Goal: Information Seeking & Learning: Learn about a topic

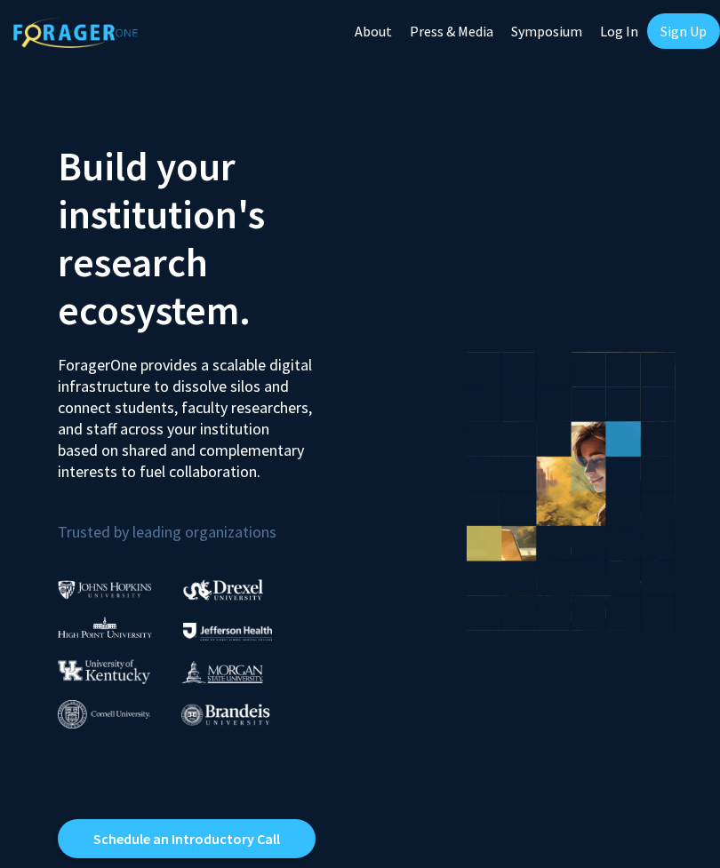
click at [619, 29] on link "Log In" at bounding box center [619, 31] width 56 height 62
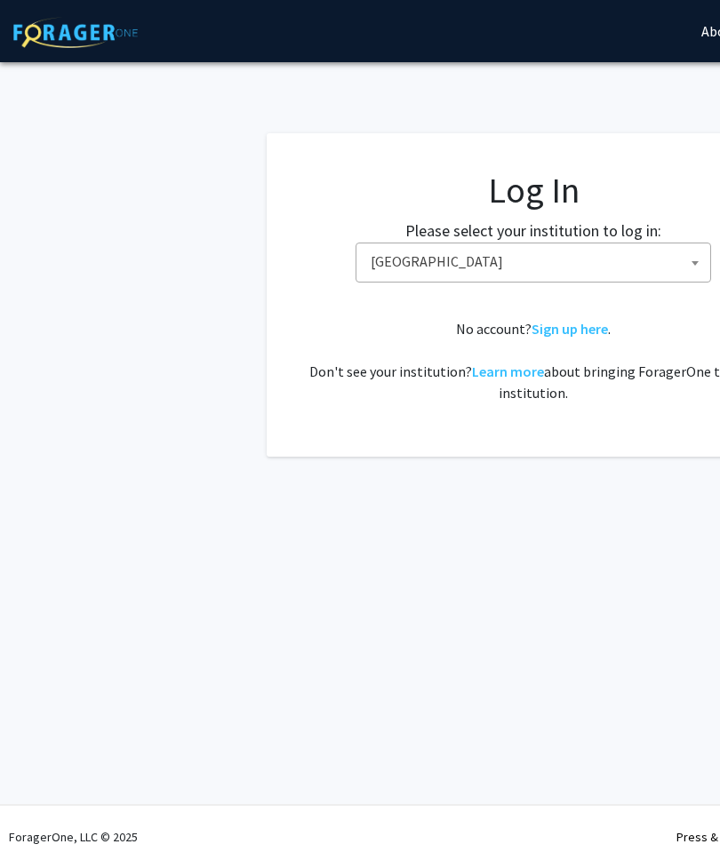
click at [567, 262] on span "[GEOGRAPHIC_DATA]" at bounding box center [537, 262] width 347 height 36
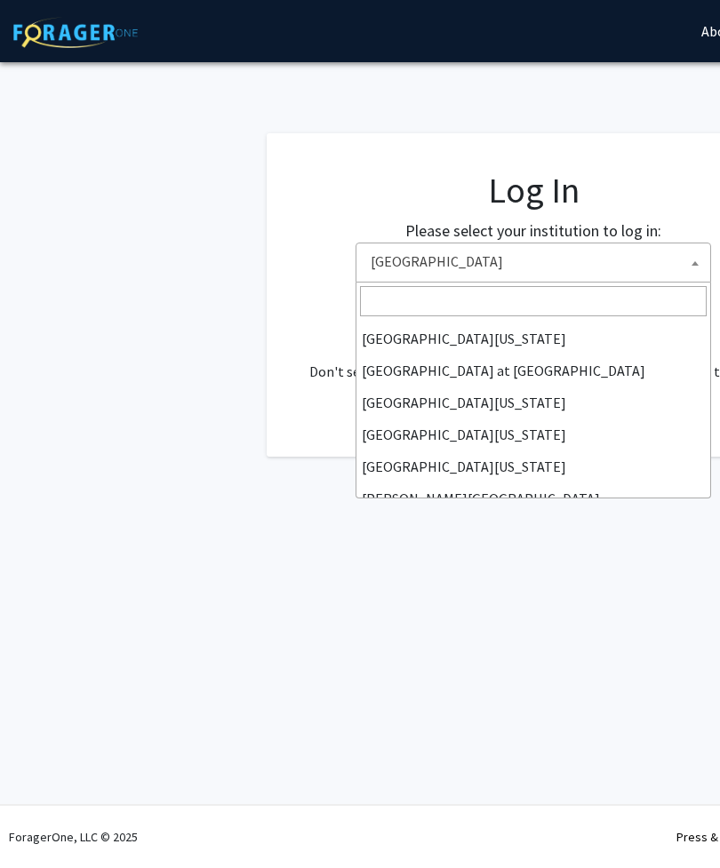
scroll to position [622, 0]
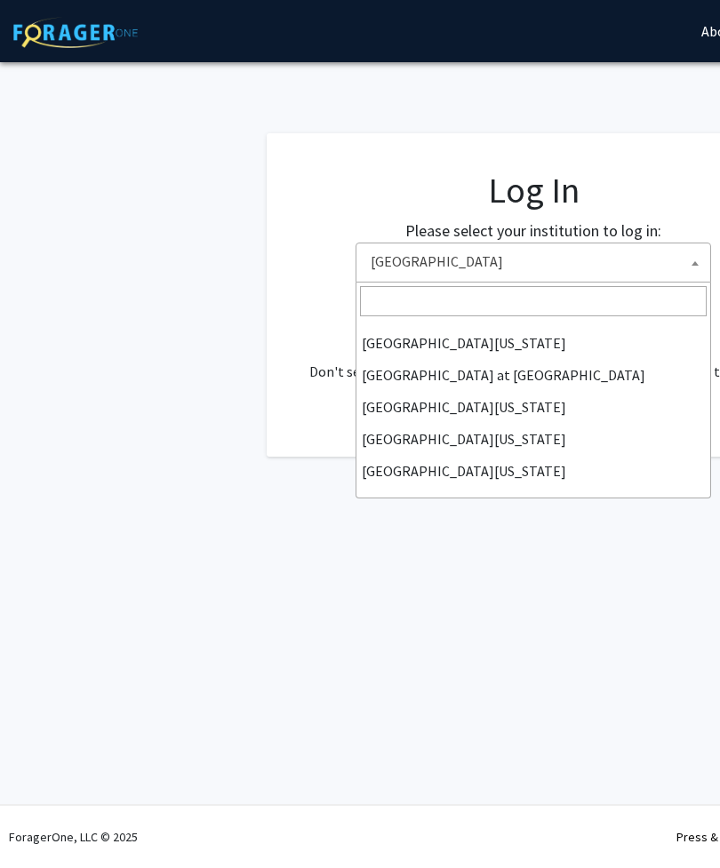
select select "33"
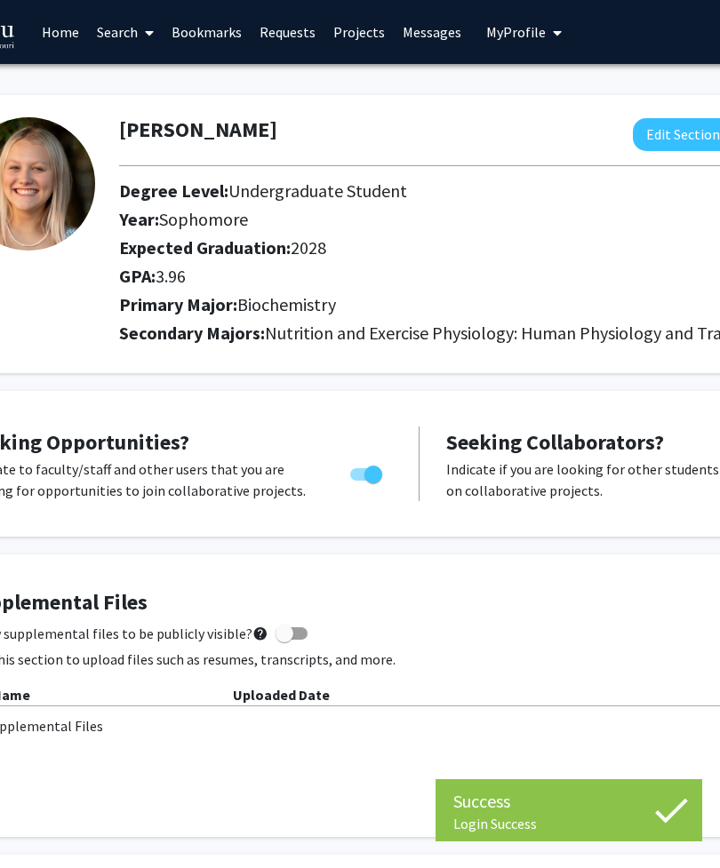
scroll to position [0, 133]
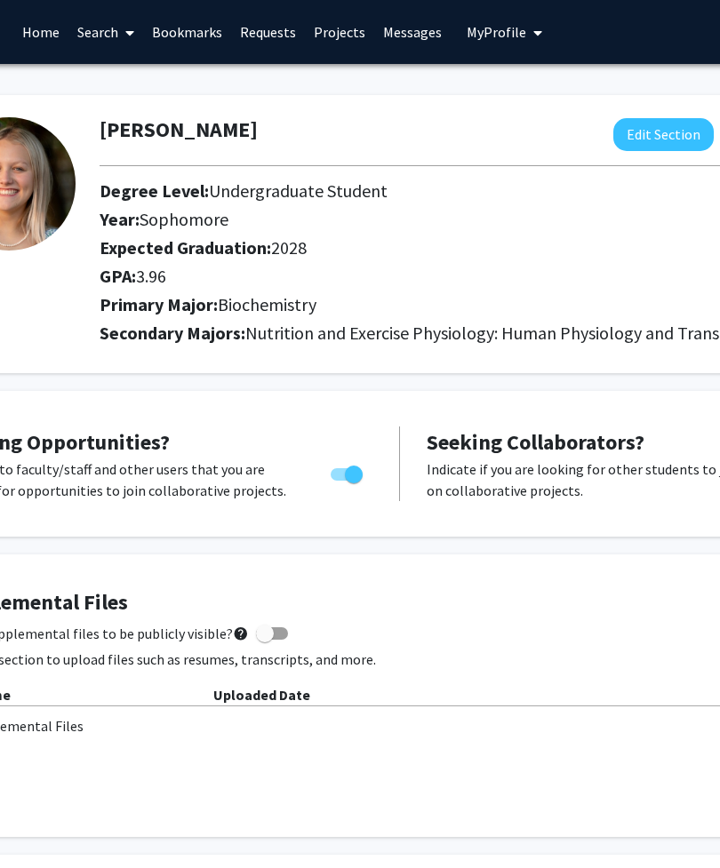
click at [271, 35] on link "Requests" at bounding box center [268, 32] width 74 height 62
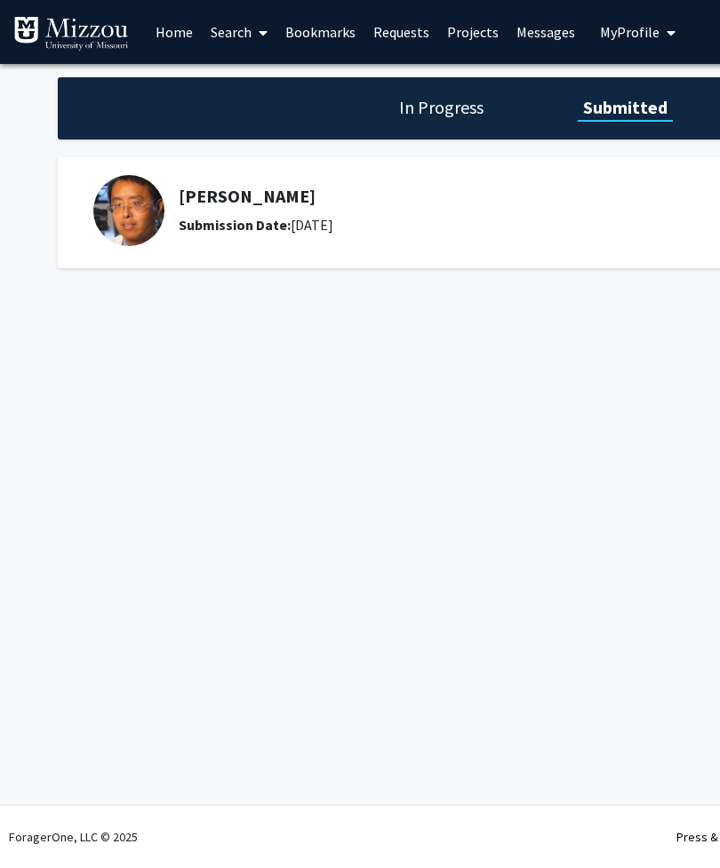
click at [173, 31] on link "Home" at bounding box center [174, 32] width 55 height 62
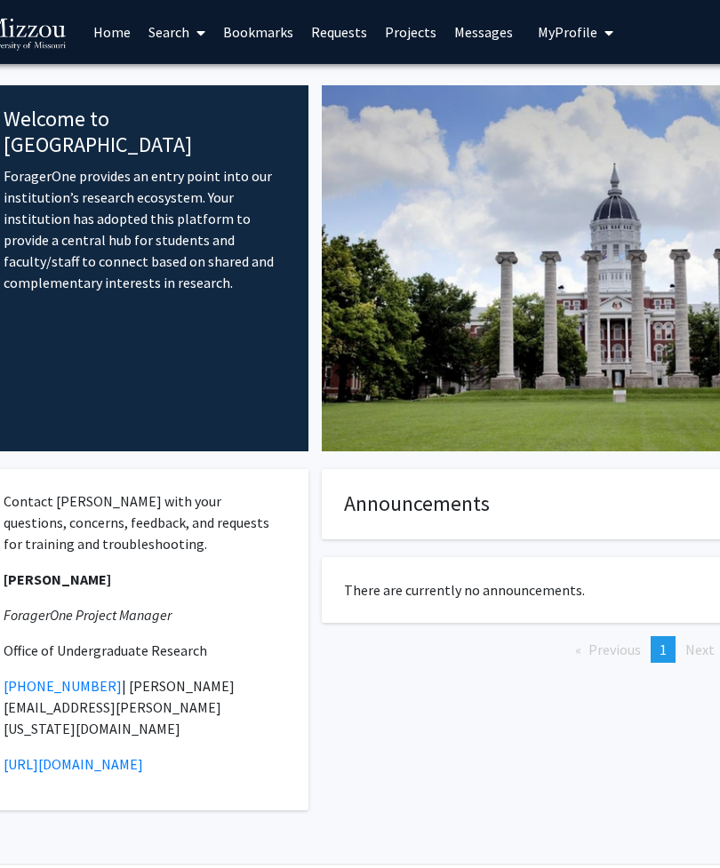
scroll to position [0, 62]
click at [112, 28] on link "Home" at bounding box center [111, 32] width 55 height 62
click at [185, 38] on link "Search" at bounding box center [177, 32] width 75 height 62
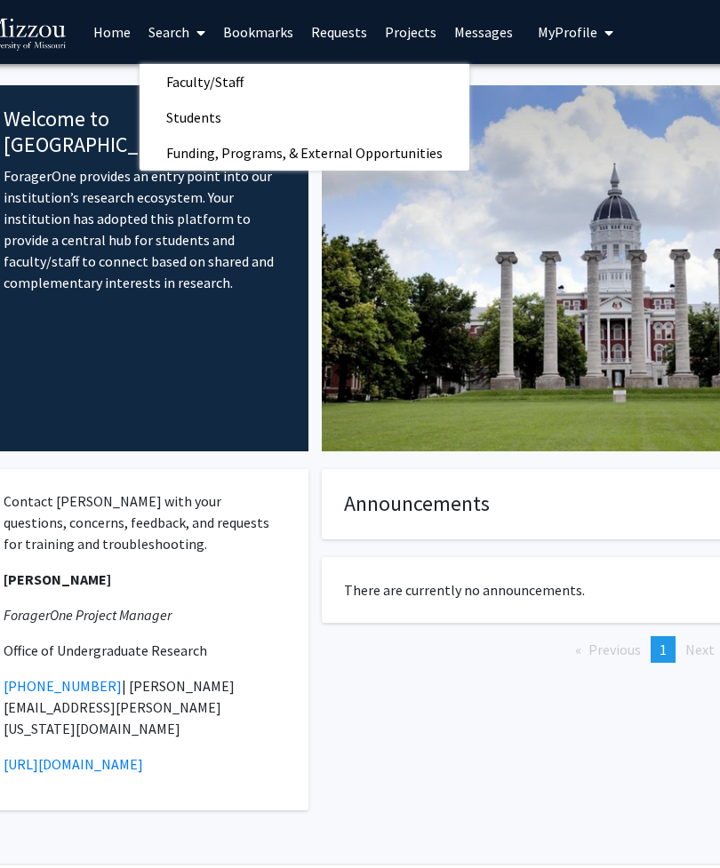
click at [240, 79] on span "Faculty/Staff" at bounding box center [205, 82] width 131 height 36
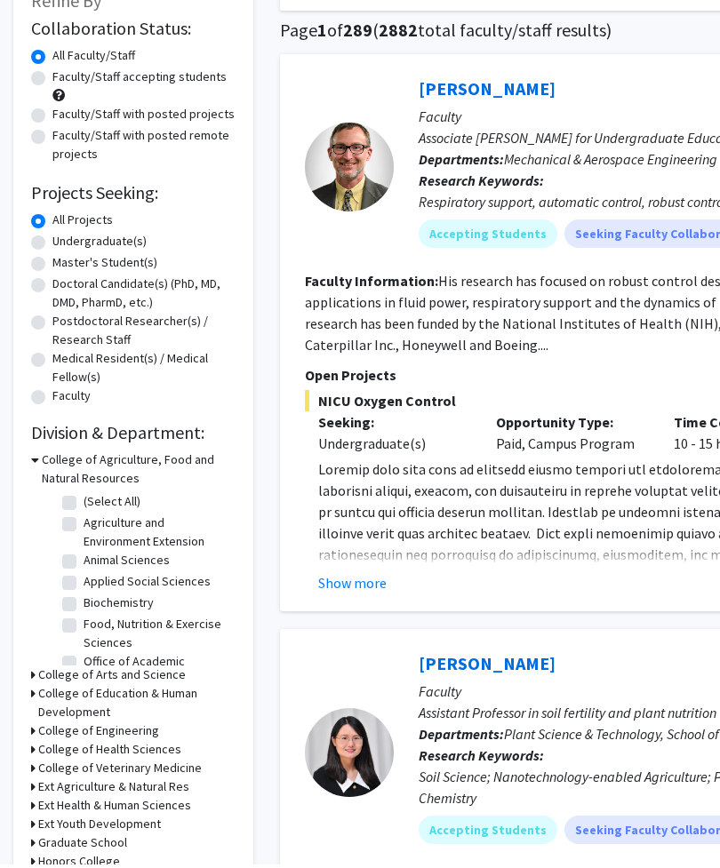
scroll to position [125, 0]
click at [108, 239] on label "Undergraduate(s)" at bounding box center [99, 241] width 94 height 19
click at [64, 239] on input "Undergraduate(s)" at bounding box center [58, 238] width 12 height 12
radio input "true"
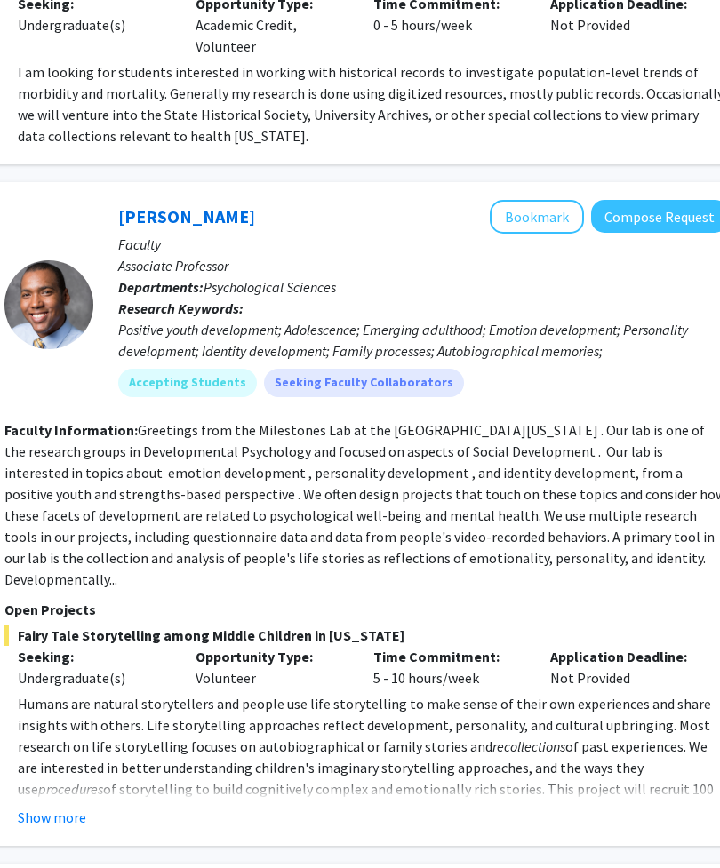
scroll to position [2076, 300]
click at [719, 625] on span "Fairy Tale Storytelling among Middle Children in [US_STATE]" at bounding box center [366, 635] width 723 height 21
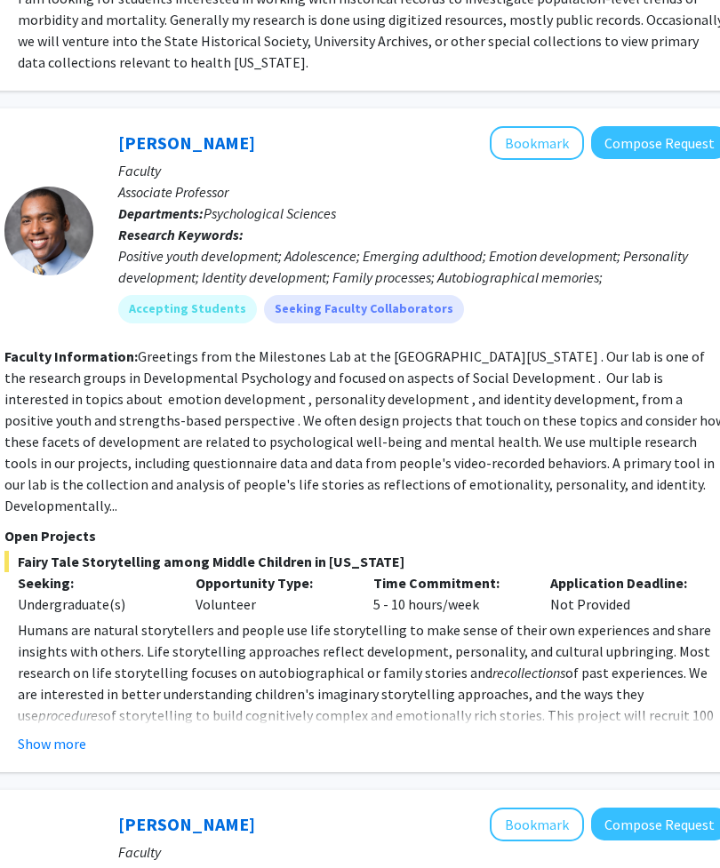
click at [60, 734] on button "Show more" at bounding box center [53, 744] width 68 height 21
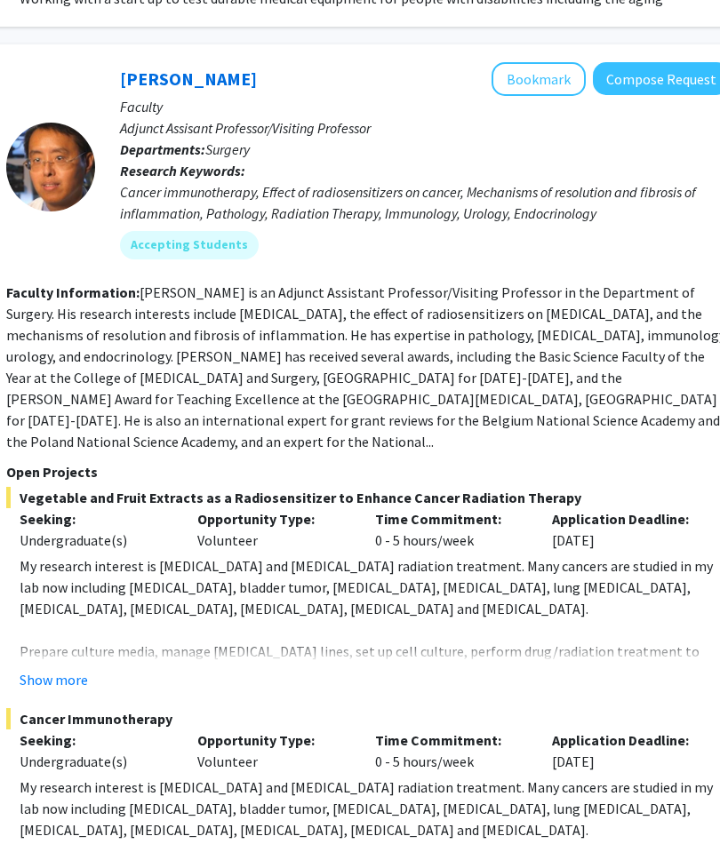
scroll to position [7904, 298]
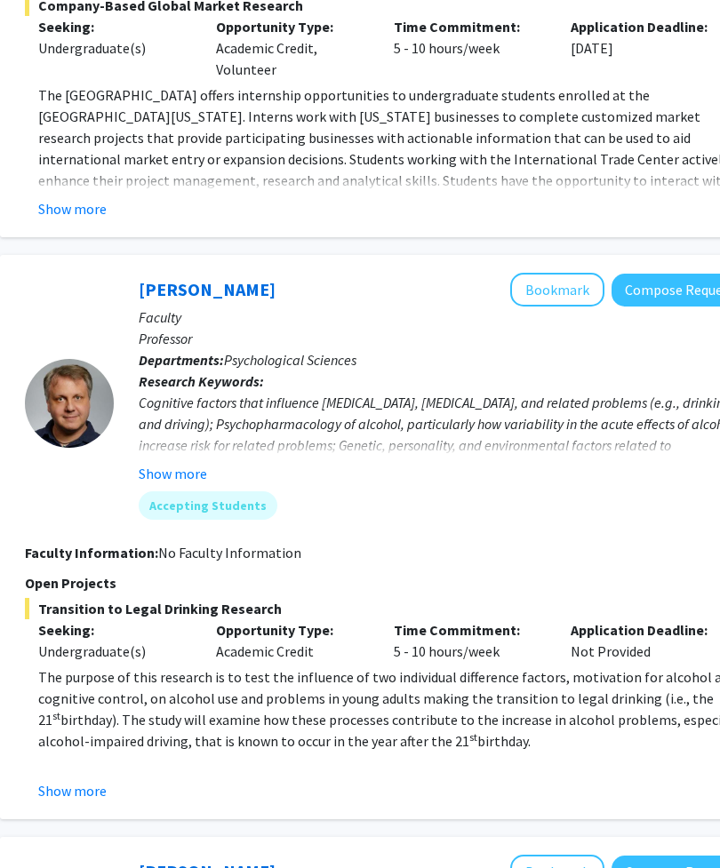
scroll to position [606, 283]
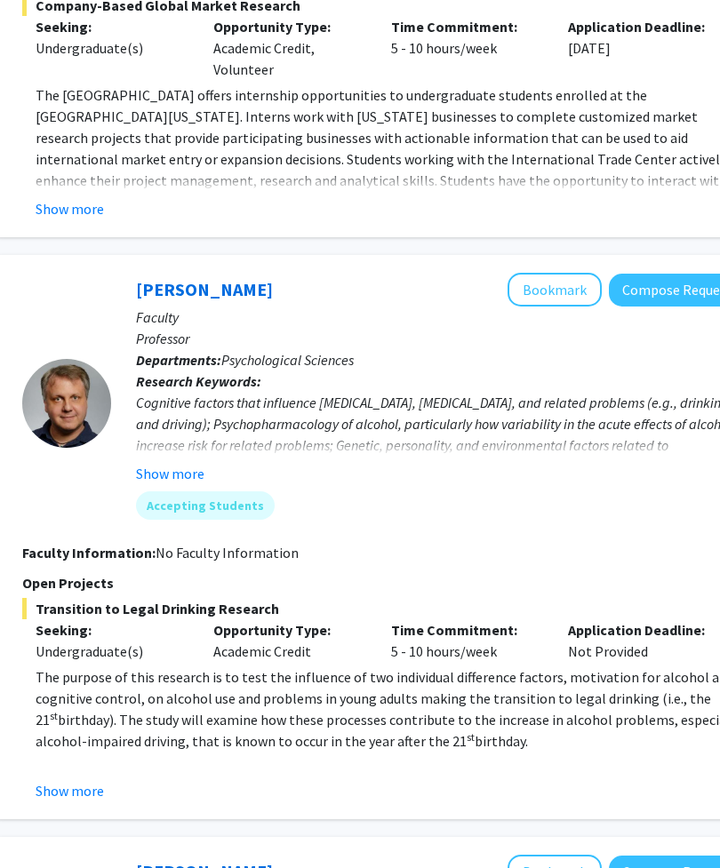
click at [81, 780] on button "Show more" at bounding box center [70, 790] width 68 height 21
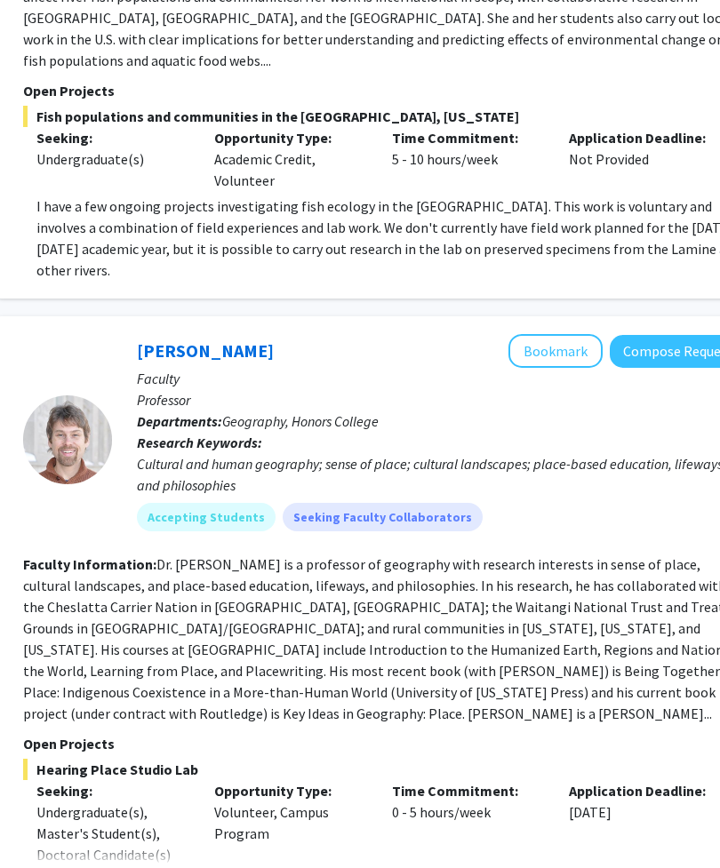
scroll to position [4373, 282]
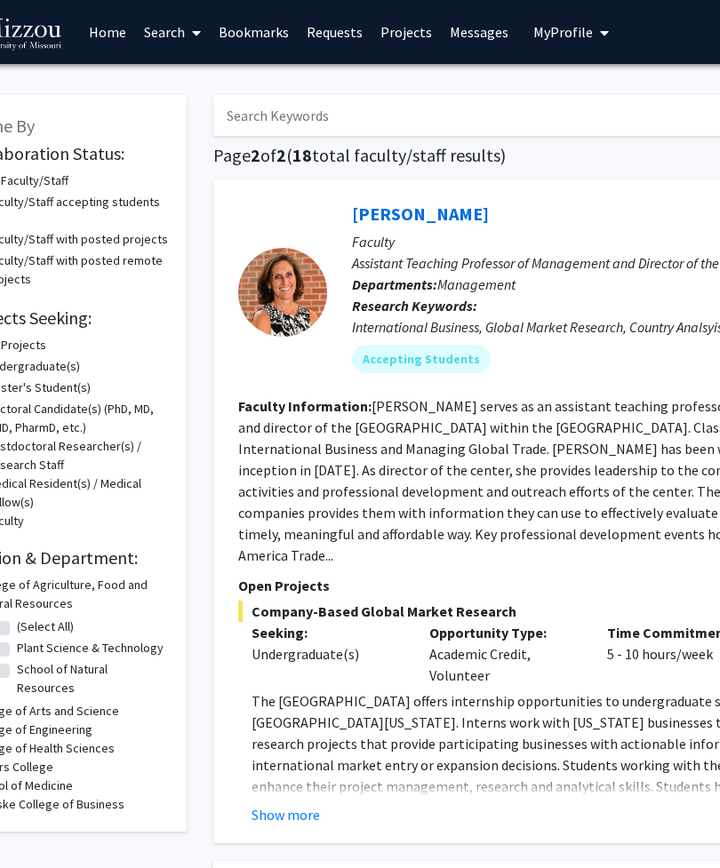
scroll to position [0, 0]
